Goal: Entertainment & Leisure: Consume media (video, audio)

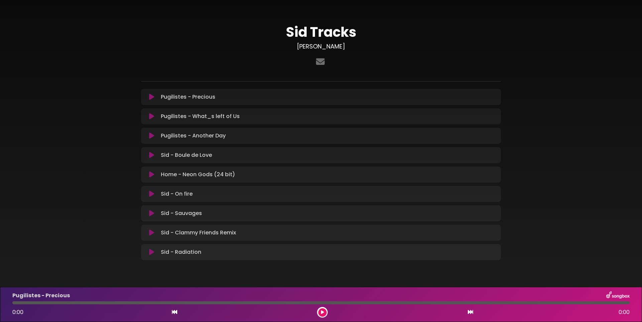
click at [151, 138] on icon at bounding box center [151, 135] width 5 height 7
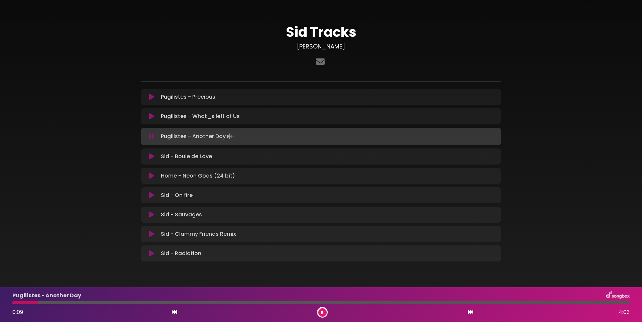
click at [322, 313] on icon at bounding box center [322, 312] width 3 height 4
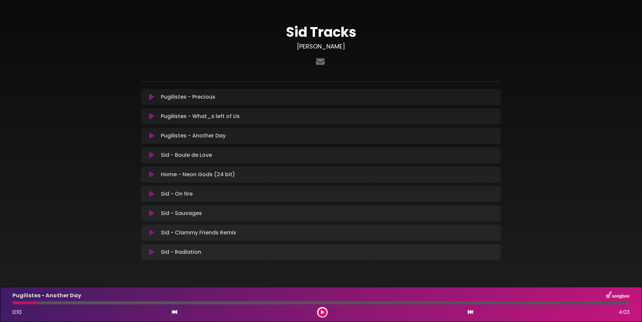
click at [319, 313] on button at bounding box center [322, 312] width 8 height 8
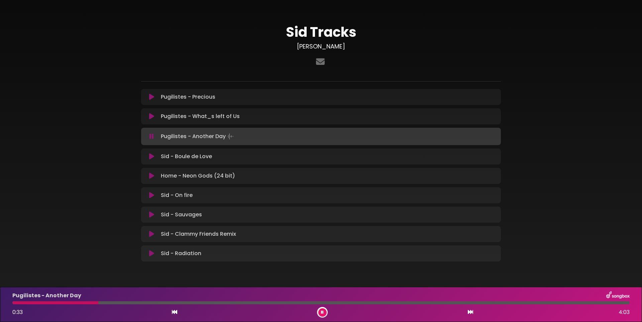
click at [154, 140] on div "Pugilistes - Another Day Loading Track..." at bounding box center [321, 136] width 352 height 9
click at [154, 139] on button at bounding box center [151, 136] width 13 height 7
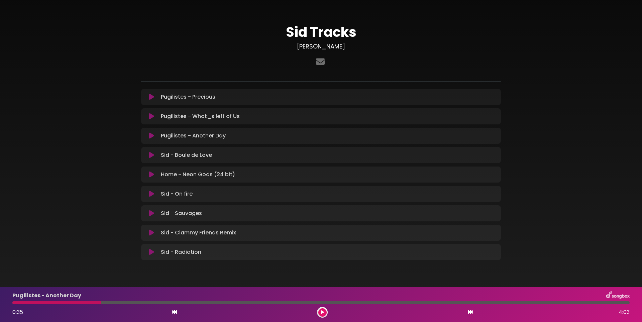
click at [338, 136] on div "Pugilistes - Another Day Loading Track..." at bounding box center [327, 136] width 339 height 8
click at [17, 303] on div at bounding box center [56, 302] width 89 height 3
click at [176, 313] on icon at bounding box center [174, 311] width 5 height 5
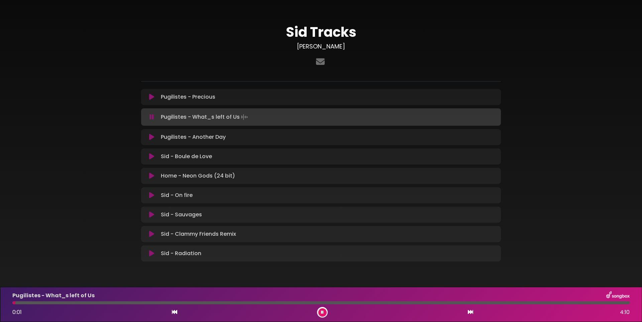
click at [470, 316] on button at bounding box center [470, 312] width 6 height 9
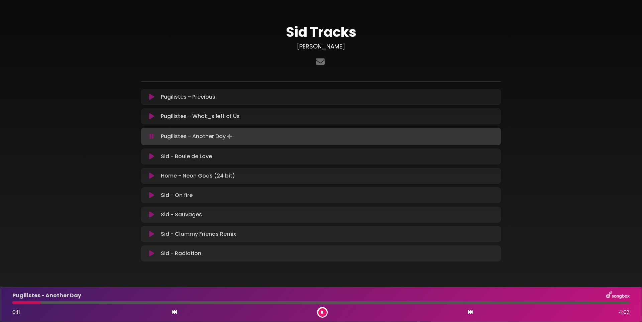
click at [467, 308] on button at bounding box center [470, 312] width 6 height 9
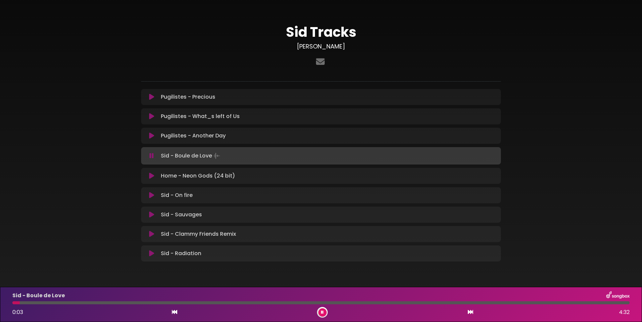
click at [318, 313] on button at bounding box center [322, 312] width 8 height 8
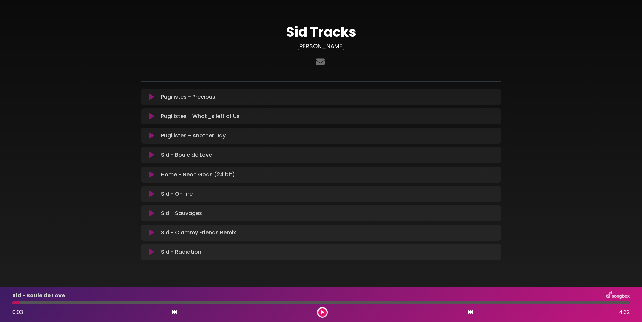
click at [318, 313] on button at bounding box center [322, 312] width 8 height 8
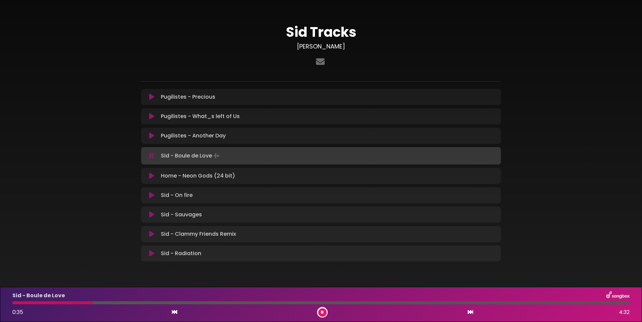
click at [176, 314] on icon at bounding box center [174, 311] width 5 height 5
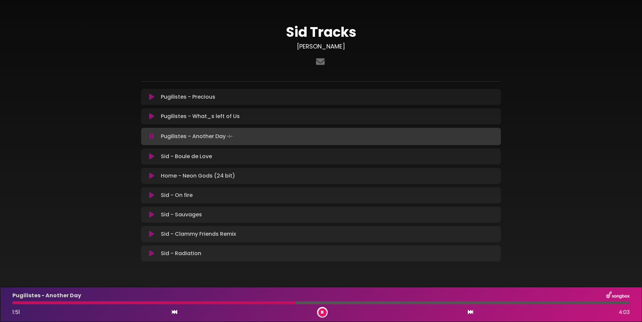
click at [152, 98] on icon at bounding box center [151, 97] width 5 height 7
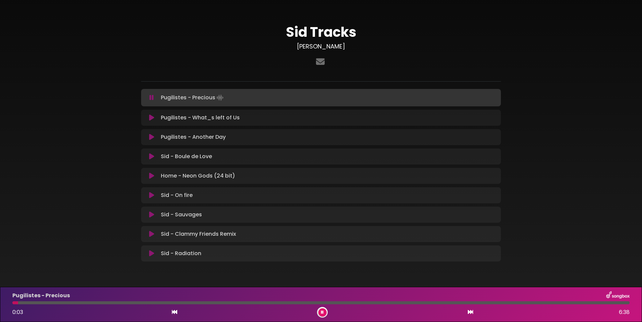
click at [132, 301] on div at bounding box center [320, 302] width 617 height 3
click at [152, 304] on div at bounding box center [320, 302] width 617 height 3
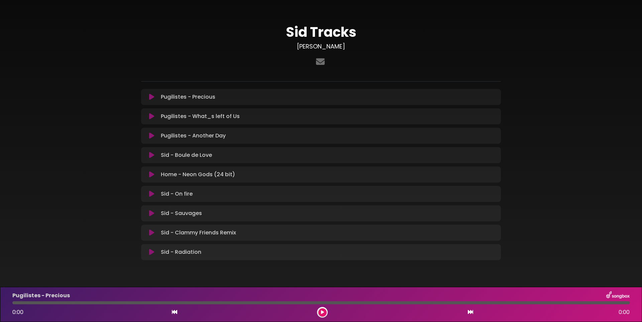
click at [149, 255] on icon at bounding box center [151, 252] width 5 height 7
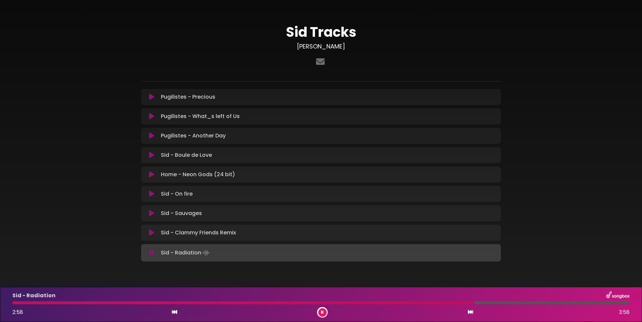
click at [149, 255] on button at bounding box center [151, 252] width 13 height 7
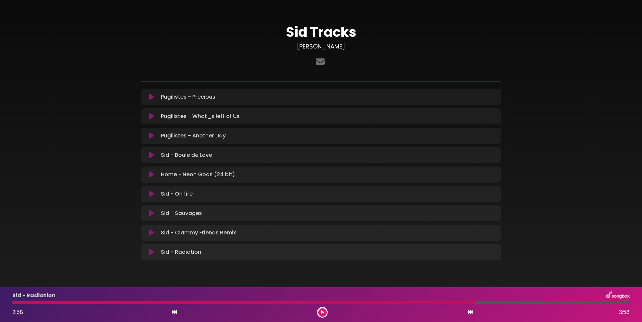
click at [153, 197] on icon at bounding box center [151, 194] width 5 height 7
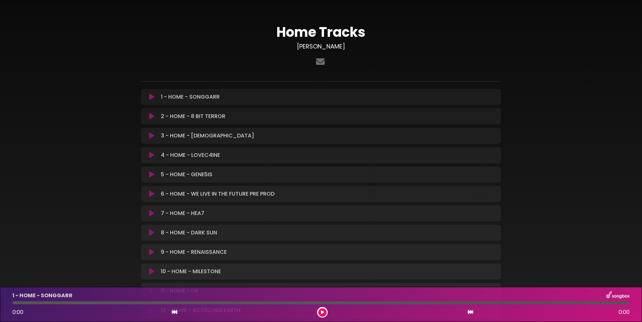
click at [153, 270] on icon at bounding box center [151, 271] width 5 height 7
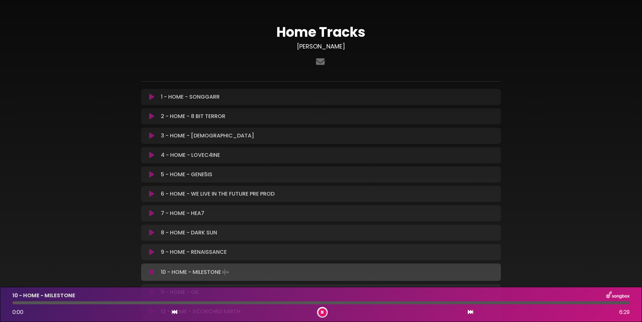
click at [152, 275] on icon at bounding box center [151, 272] width 4 height 7
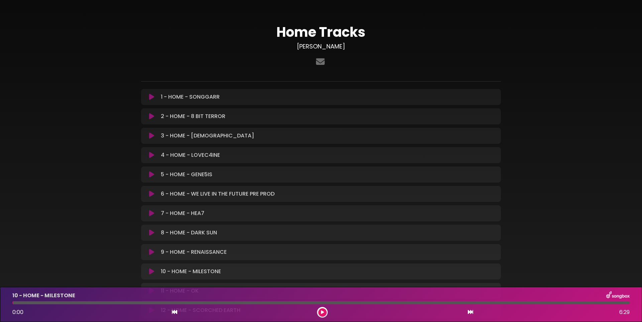
click at [152, 275] on icon at bounding box center [151, 271] width 5 height 7
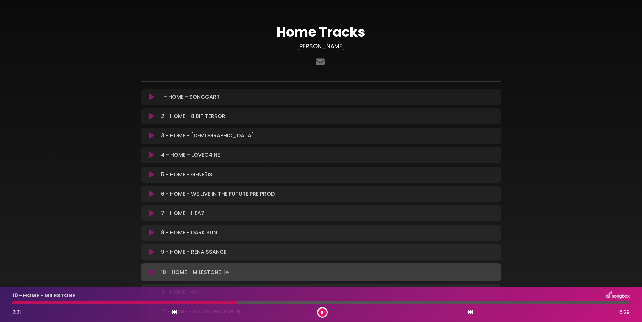
click at [152, 116] on icon at bounding box center [151, 116] width 5 height 7
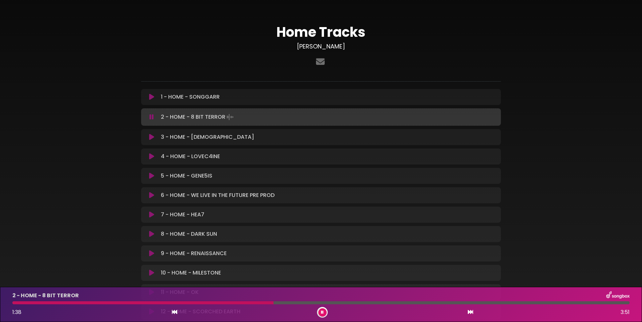
click at [150, 196] on icon at bounding box center [151, 195] width 5 height 7
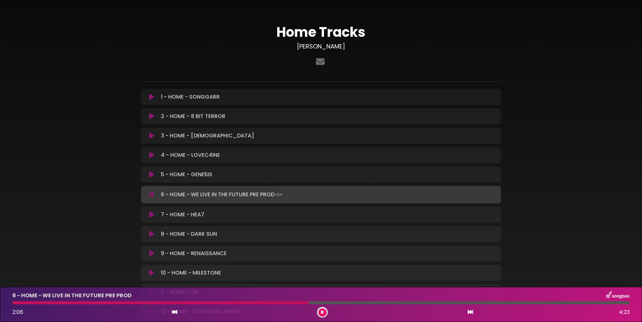
click at [157, 197] on button at bounding box center [151, 194] width 13 height 7
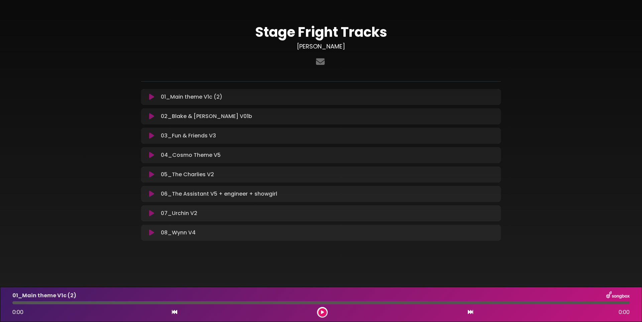
click at [155, 135] on button at bounding box center [151, 135] width 13 height 7
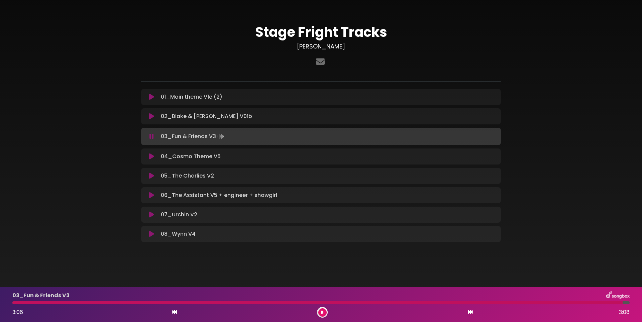
click at [155, 135] on button at bounding box center [151, 136] width 13 height 7
